Goal: Information Seeking & Learning: Learn about a topic

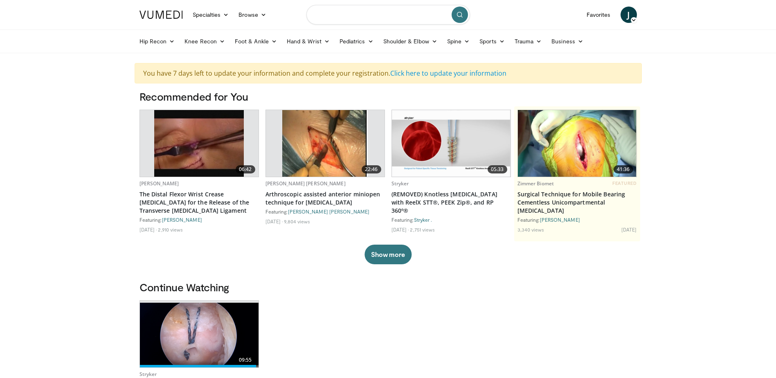
click at [403, 17] on input "Search topics, interventions" at bounding box center [388, 15] width 164 height 20
click at [384, 20] on input "Search topics, interventions" at bounding box center [388, 15] width 164 height 20
click at [359, 15] on input "Search topics, interventions" at bounding box center [388, 15] width 164 height 20
click at [358, 18] on input "Search topics, interventions" at bounding box center [388, 15] width 164 height 20
type input "*"
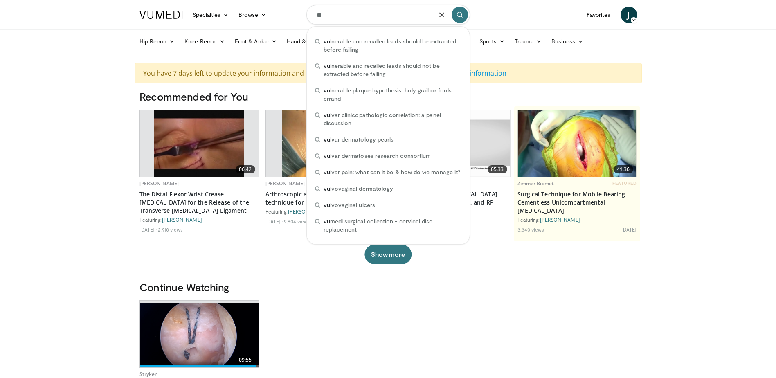
type input "*"
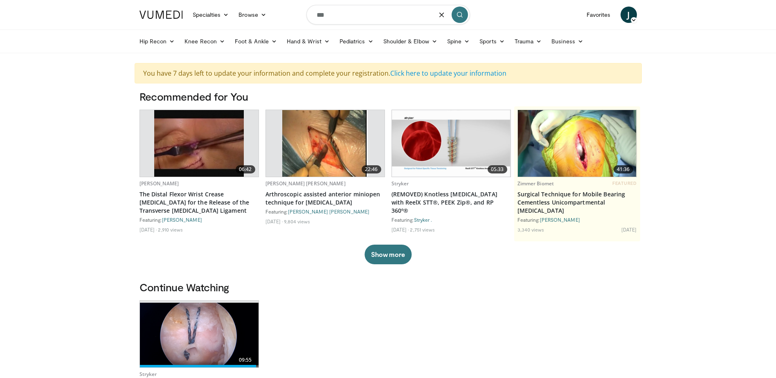
type input "***"
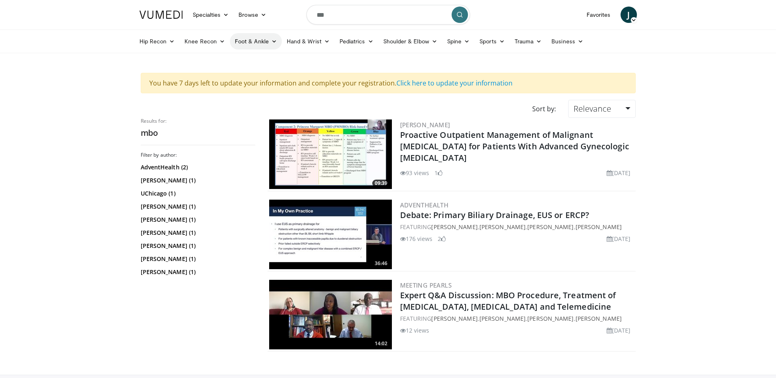
click at [272, 41] on icon at bounding box center [274, 41] width 6 height 6
click at [251, 99] on link "Ankle" at bounding box center [278, 99] width 97 height 13
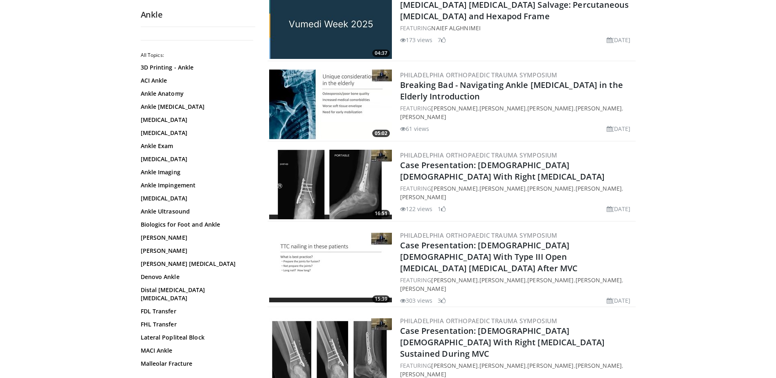
scroll to position [409, 0]
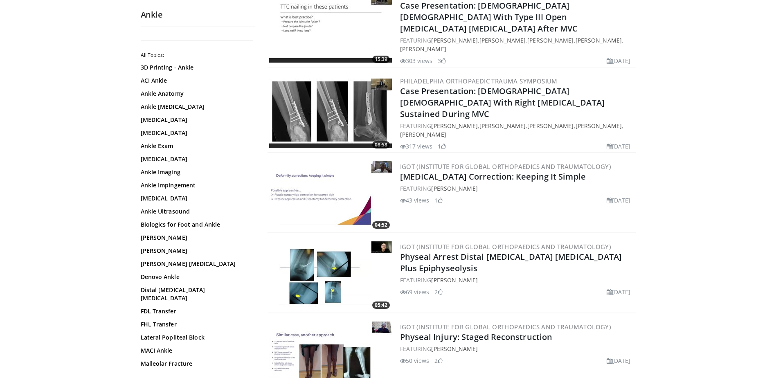
scroll to position [532, 0]
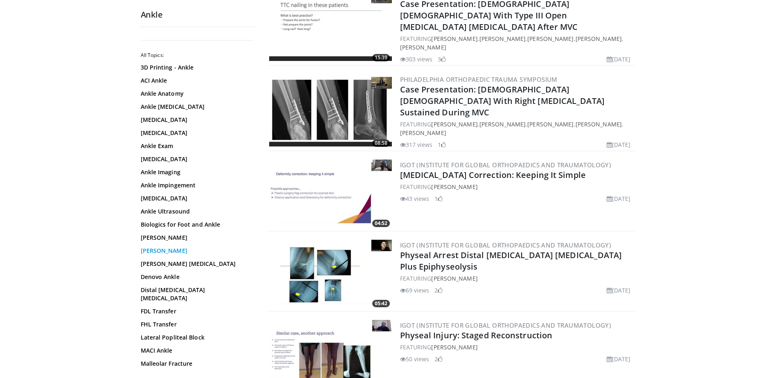
click at [195, 251] on link "Brostrom-Gould-Evans" at bounding box center [196, 251] width 110 height 8
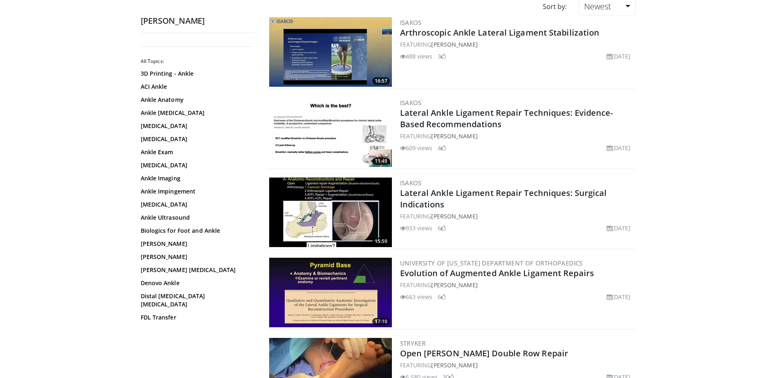
scroll to position [123, 0]
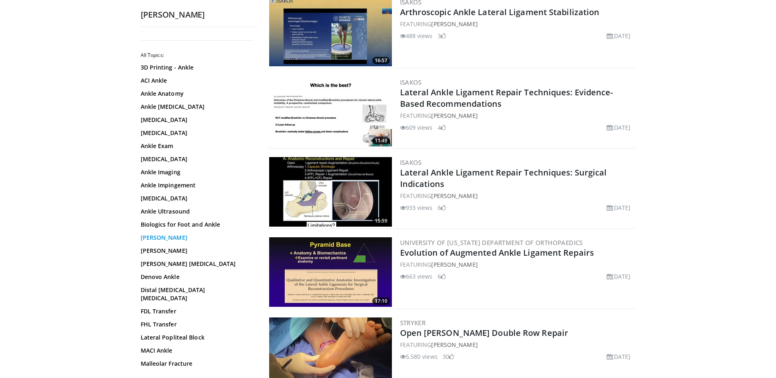
click at [151, 239] on link "[PERSON_NAME]" at bounding box center [196, 238] width 110 height 8
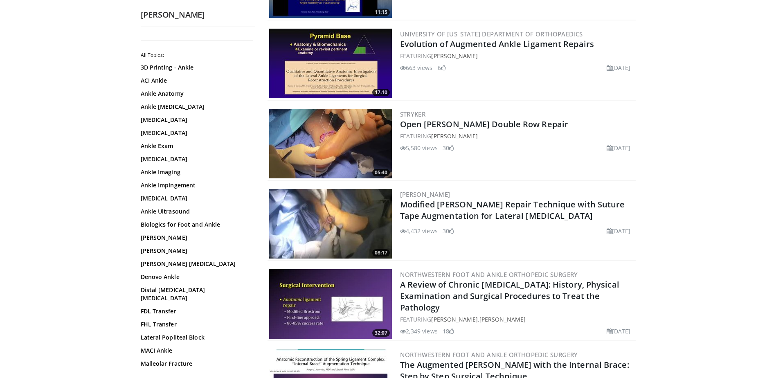
scroll to position [573, 0]
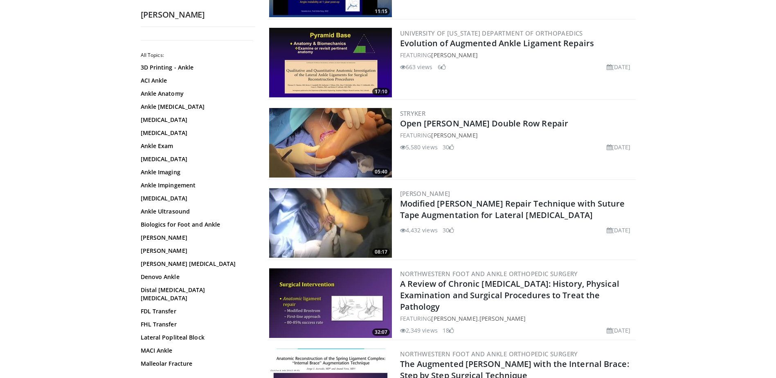
click at [339, 225] on img at bounding box center [330, 223] width 123 height 70
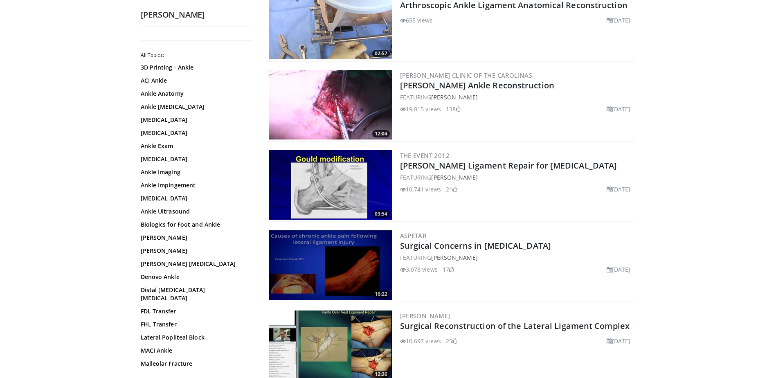
scroll to position [1596, 0]
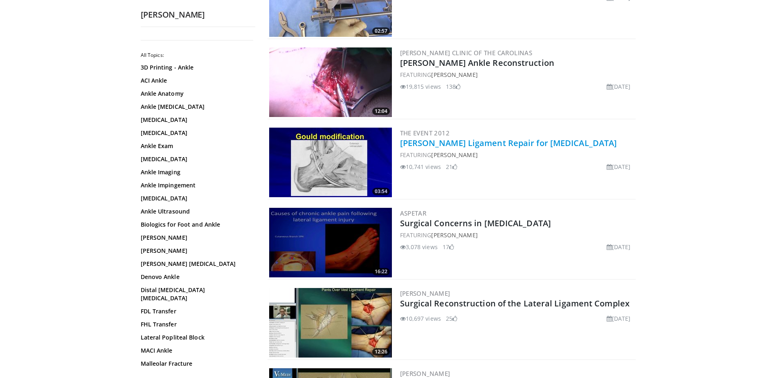
click at [507, 143] on link "[PERSON_NAME] Ligament Repair for [MEDICAL_DATA]" at bounding box center [508, 142] width 217 height 11
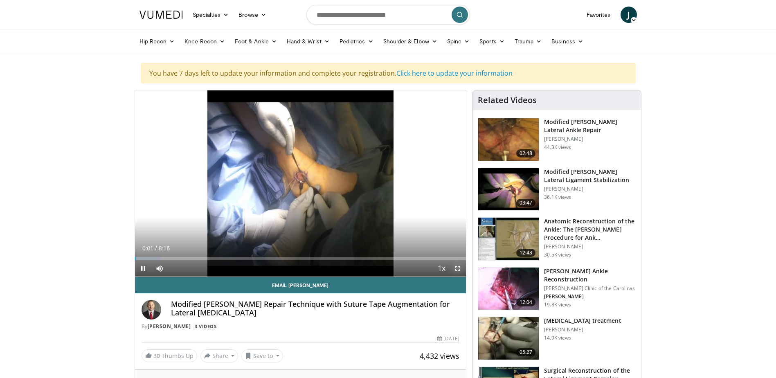
click at [459, 269] on span "Video Player" at bounding box center [458, 268] width 16 height 16
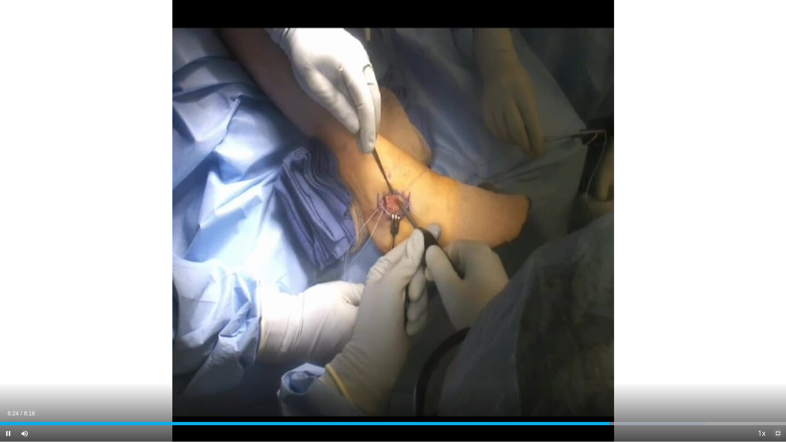
click at [778, 378] on span "Video Player" at bounding box center [777, 433] width 16 height 16
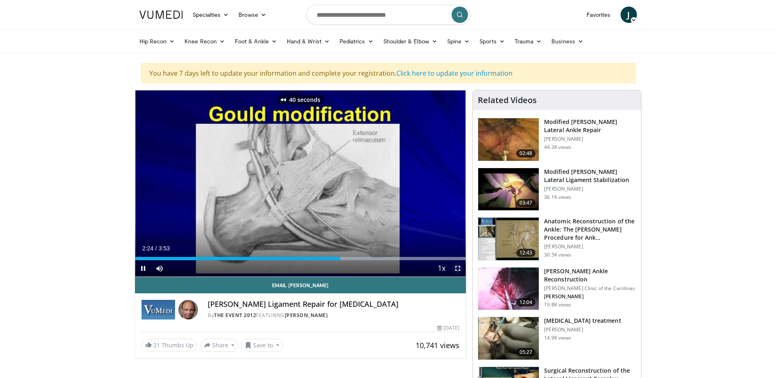
click at [455, 270] on span "Video Player" at bounding box center [458, 268] width 16 height 16
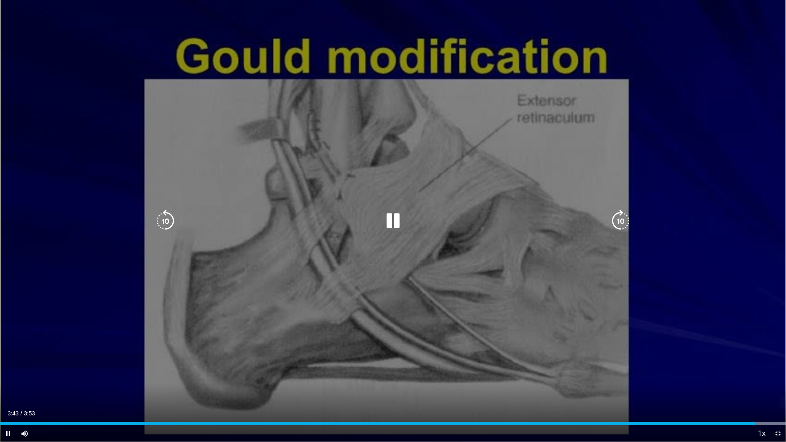
click at [456, 120] on div "50 seconds Tap to unmute" at bounding box center [393, 220] width 786 height 441
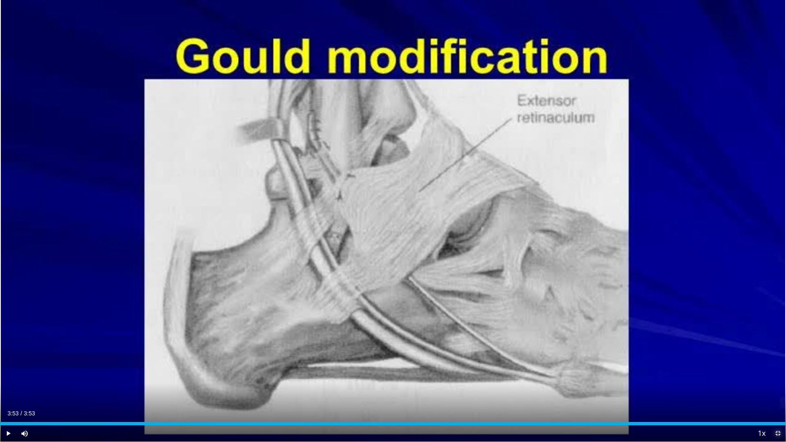
click at [776, 378] on span "Video Player" at bounding box center [777, 433] width 16 height 16
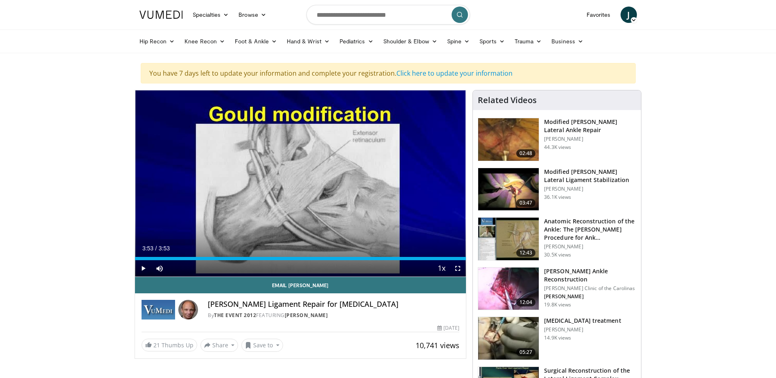
click at [509, 181] on img at bounding box center [508, 189] width 61 height 43
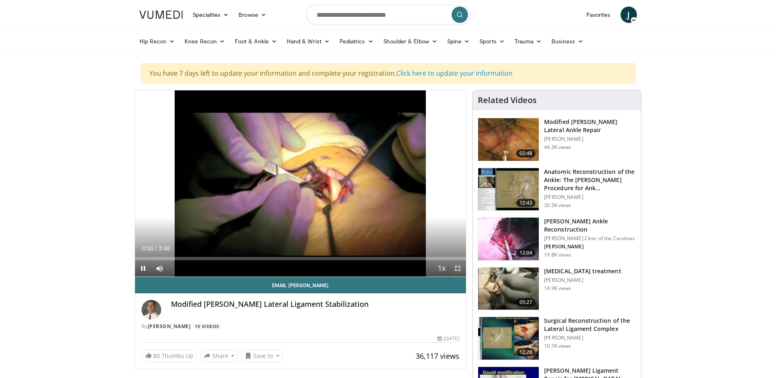
click at [458, 268] on span "Video Player" at bounding box center [458, 268] width 16 height 16
